Goal: Navigation & Orientation: Find specific page/section

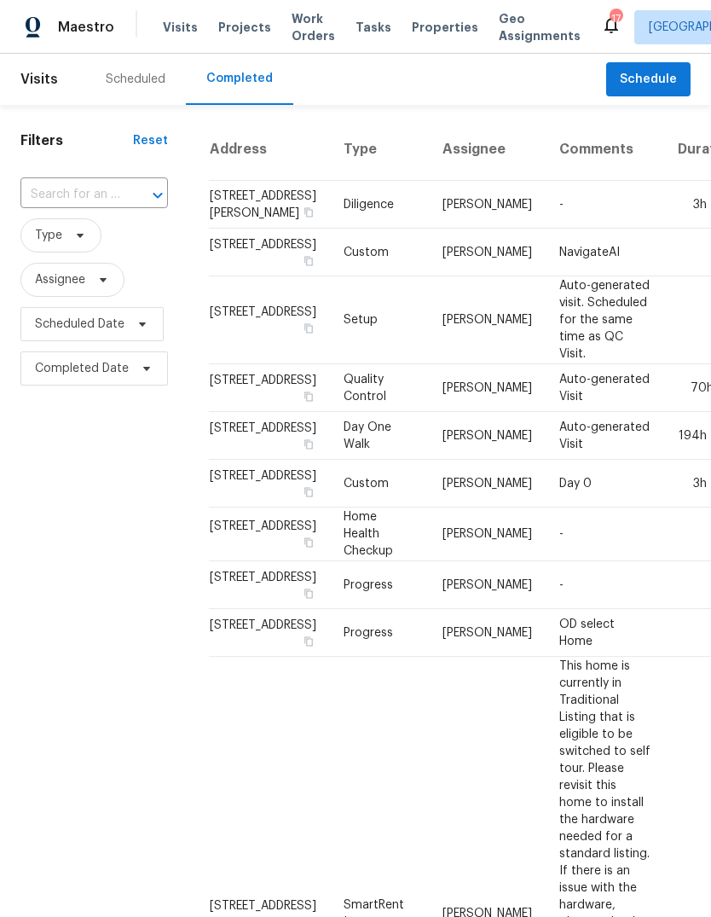
click at [143, 77] on div "Scheduled" at bounding box center [136, 79] width 60 height 17
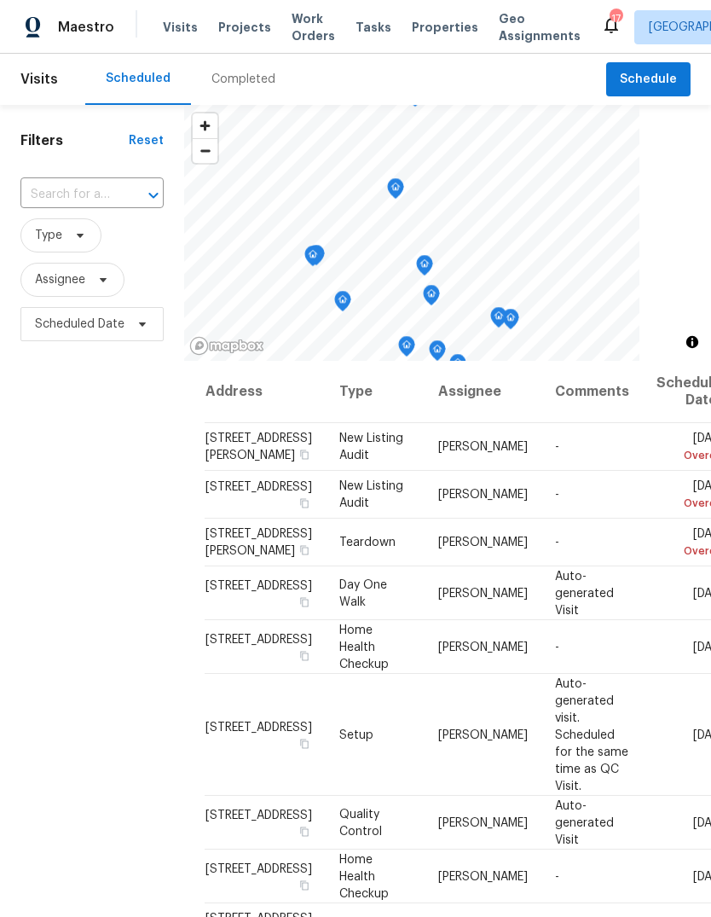
click at [432, 24] on span "Properties" at bounding box center [445, 27] width 67 height 17
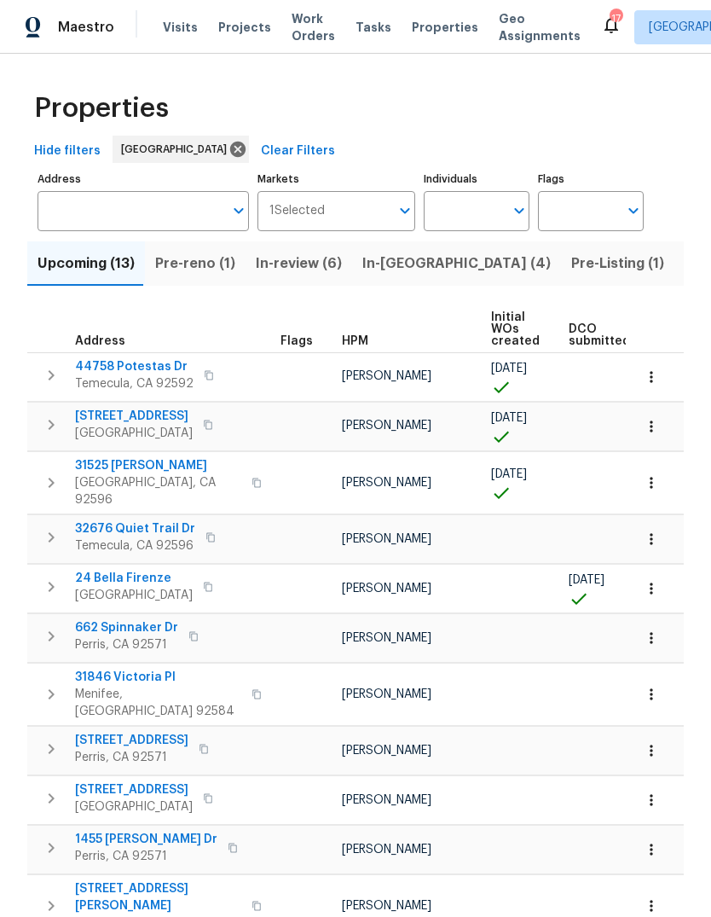
click at [572, 273] on span "Pre-Listing (1)" at bounding box center [618, 264] width 93 height 24
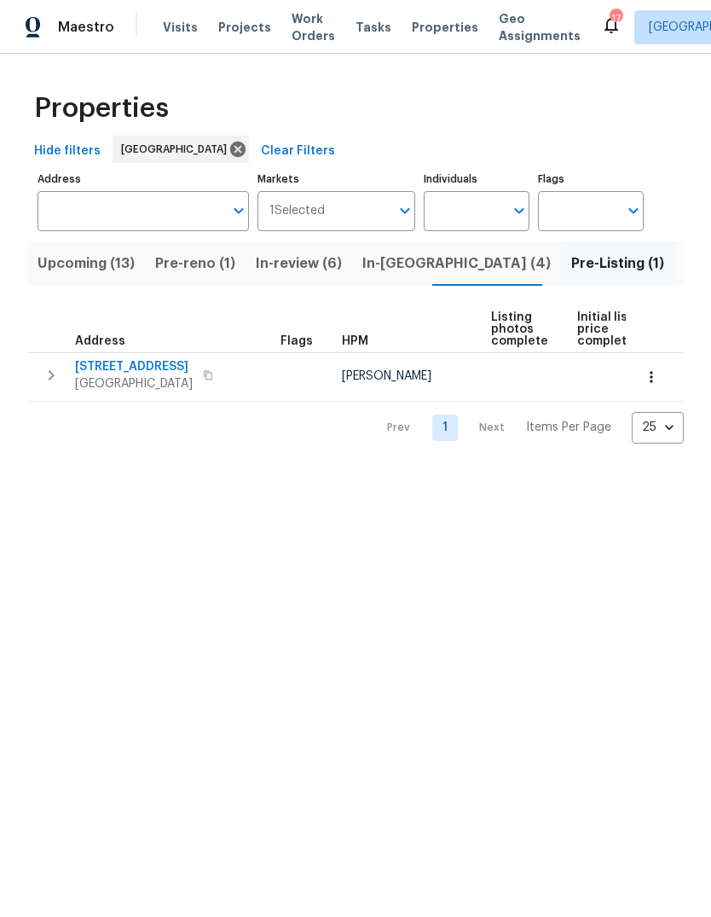
click at [685, 264] on span "Listed (15)" at bounding box center [720, 264] width 70 height 24
